Goal: Check status: Check status

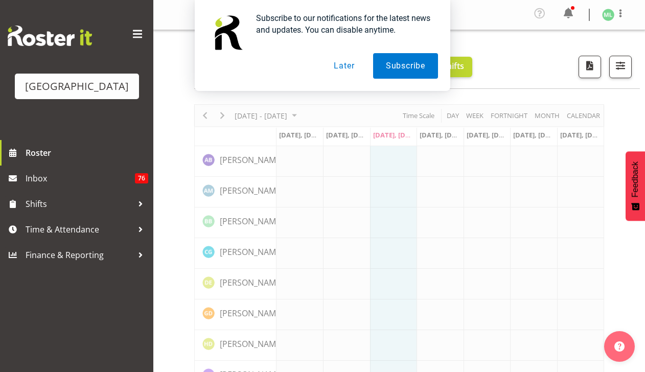
click at [344, 66] on button "Later" at bounding box center [344, 66] width 46 height 26
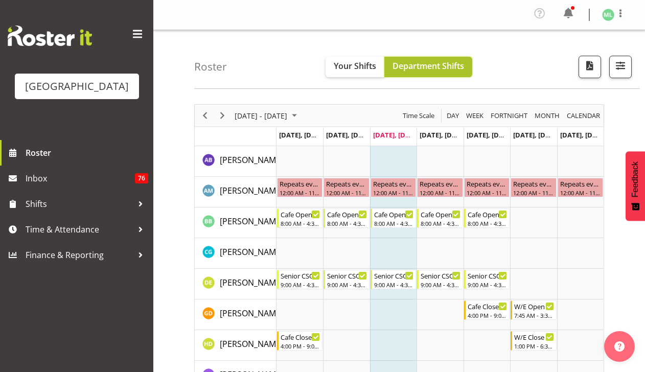
click at [409, 64] on span "Department Shifts" at bounding box center [429, 65] width 72 height 11
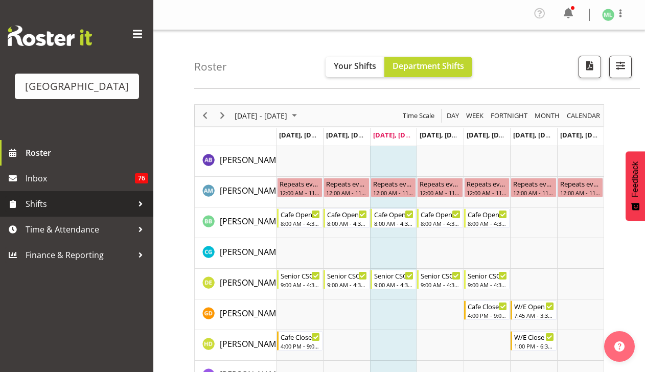
click at [136, 204] on div at bounding box center [140, 203] width 15 height 15
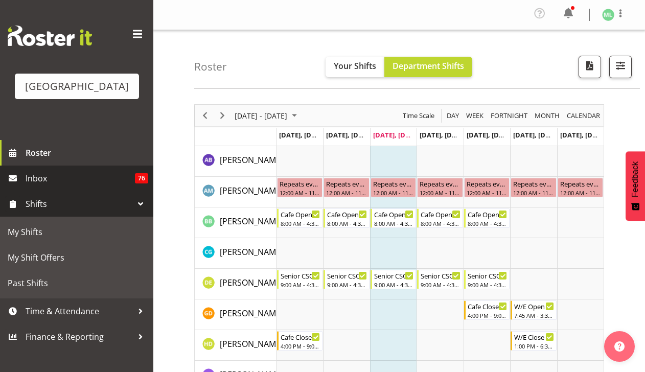
click at [115, 186] on span "Inbox" at bounding box center [80, 178] width 109 height 15
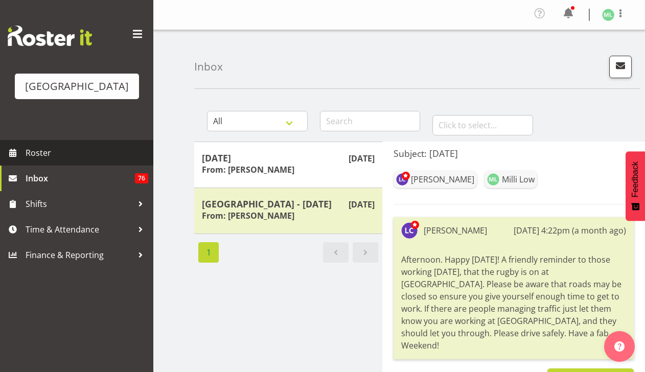
click at [97, 159] on span "Roster" at bounding box center [87, 152] width 123 height 15
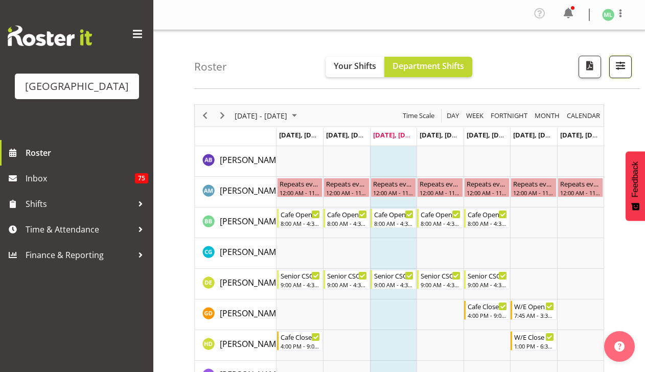
click at [618, 64] on span "button" at bounding box center [620, 65] width 13 height 13
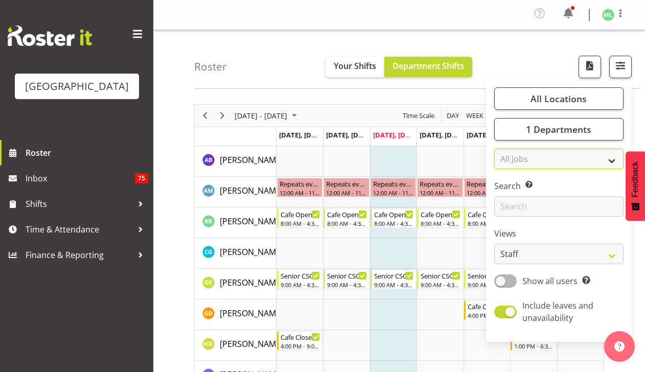
click at [559, 157] on select "All Jobs All Jobs ACSO" at bounding box center [558, 159] width 129 height 20
select select "null"
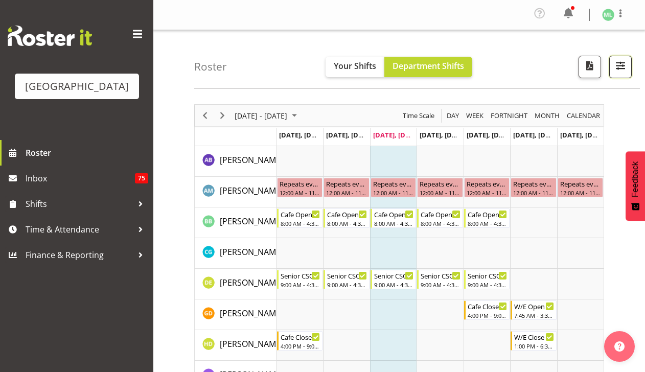
click at [625, 68] on span "button" at bounding box center [620, 65] width 13 height 13
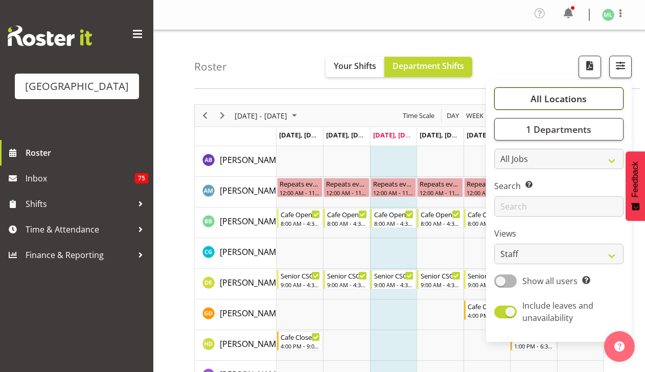
click at [615, 92] on button "All Locations" at bounding box center [558, 98] width 129 height 22
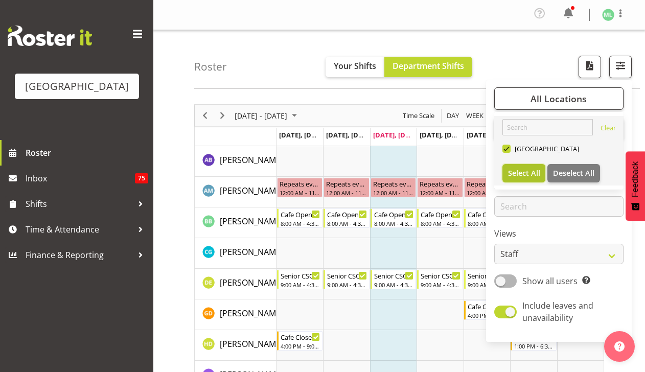
click at [523, 174] on span "Select All" at bounding box center [524, 173] width 32 height 10
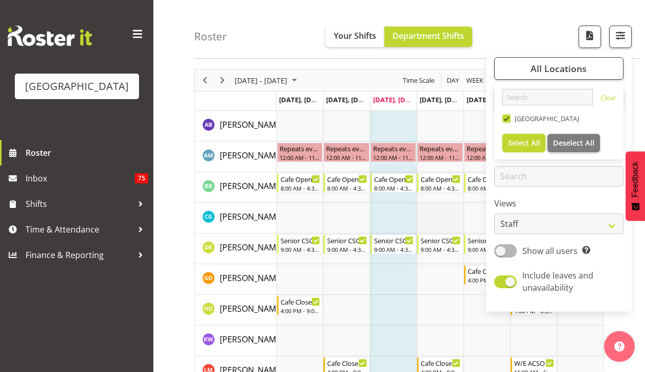
scroll to position [32, 0]
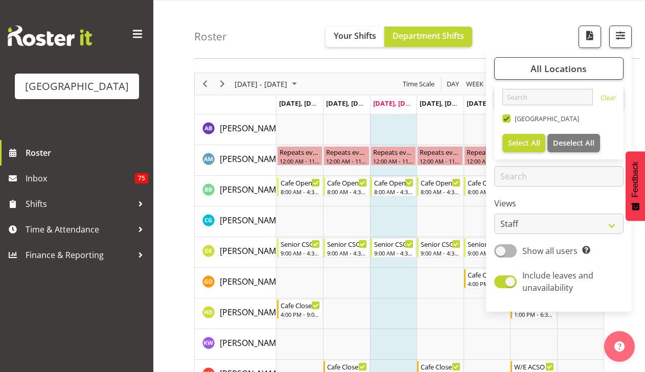
click at [527, 21] on div "Roster Your Shifts Department Shifts All Locations [GEOGRAPHIC_DATA] Select All…" at bounding box center [417, 29] width 446 height 59
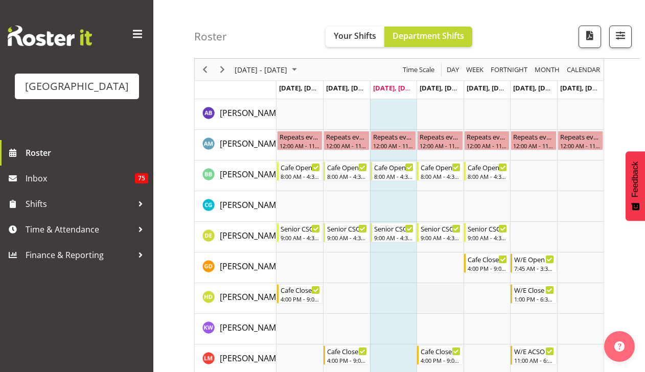
scroll to position [0, 0]
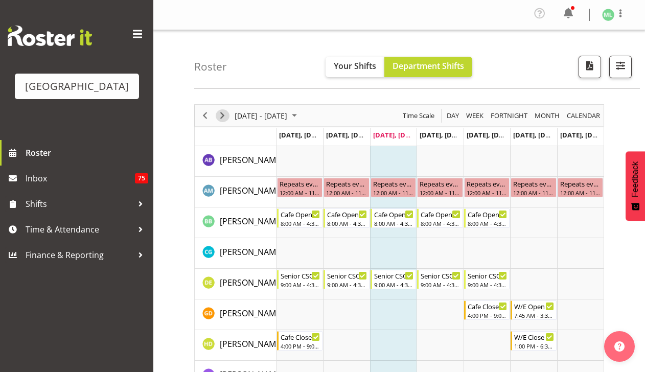
click at [224, 115] on span "Next" at bounding box center [222, 115] width 12 height 13
